Goal: Navigation & Orientation: Go to known website

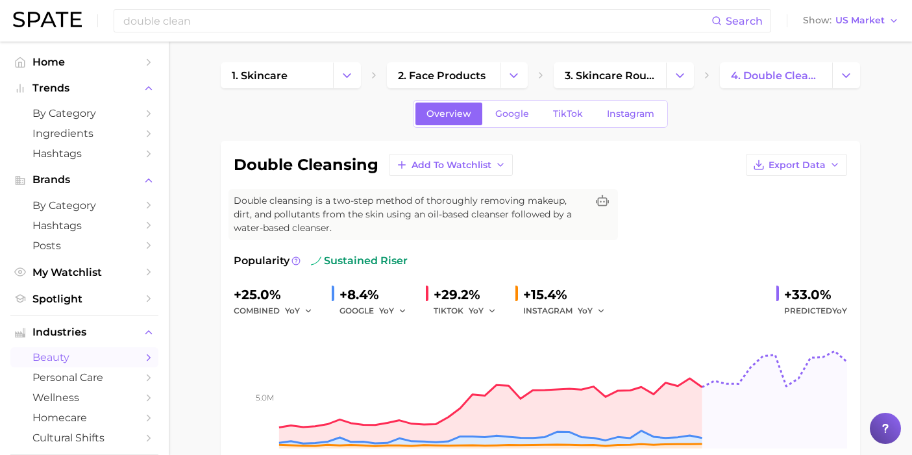
scroll to position [72, 0]
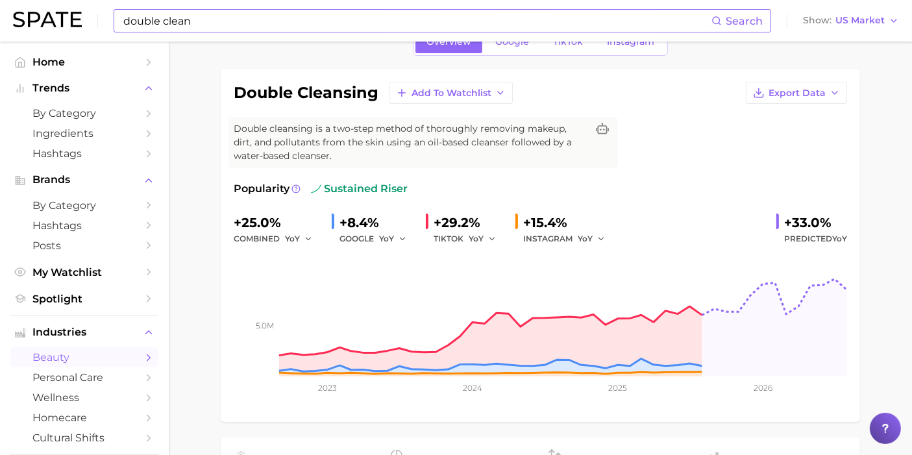
click at [270, 21] on input "double clean" at bounding box center [416, 21] width 589 height 22
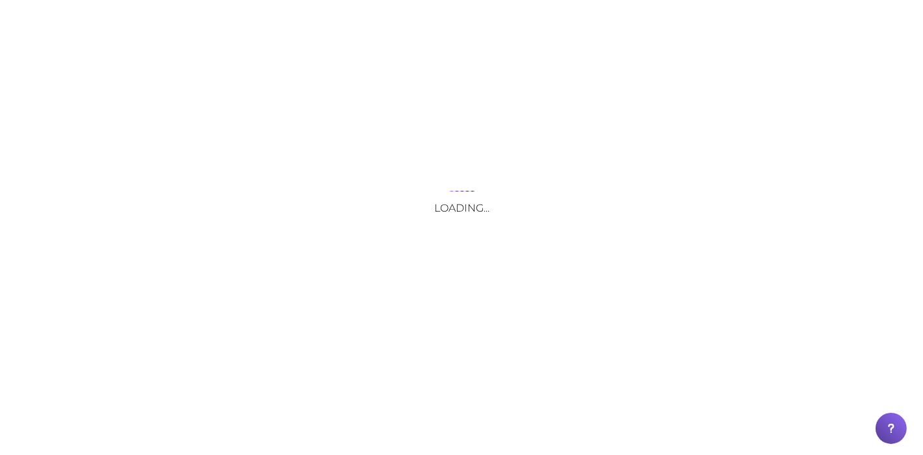
scroll to position [0, 0]
